Goal: Information Seeking & Learning: Learn about a topic

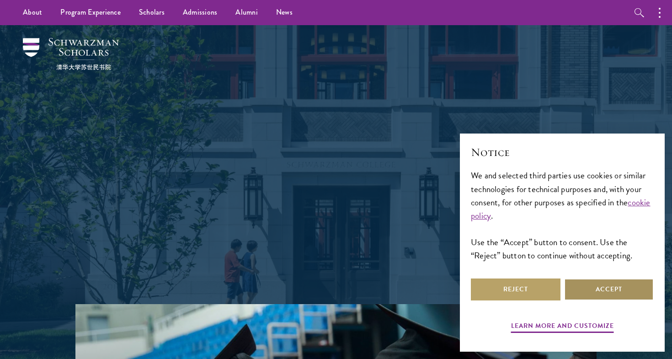
click at [604, 287] on button "Accept" at bounding box center [609, 289] width 90 height 22
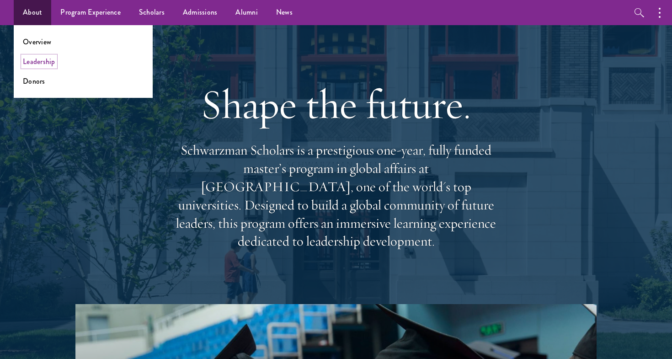
click at [36, 62] on link "Leadership" at bounding box center [39, 61] width 32 height 11
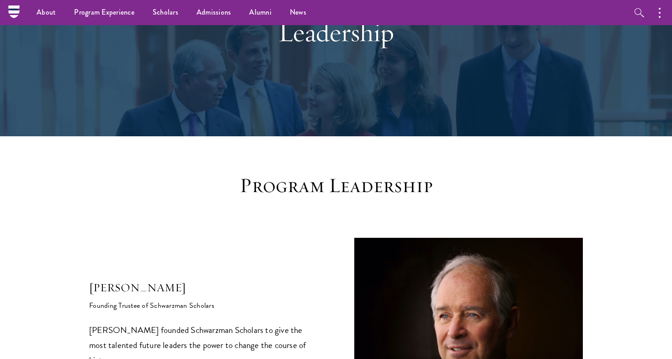
scroll to position [0, 0]
